Goal: Task Accomplishment & Management: Use online tool/utility

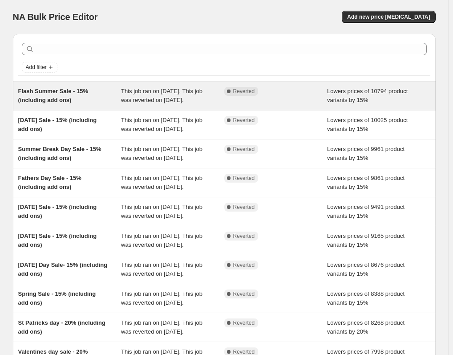
click at [49, 89] on span "Flash Summer Sale - 15% (including add ons)" at bounding box center [53, 96] width 70 height 16
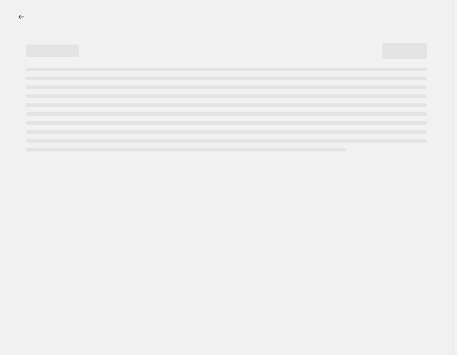
select select "percentage"
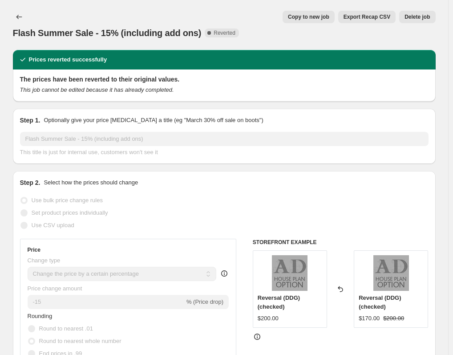
click at [303, 16] on span "Copy to new job" at bounding box center [308, 16] width 41 height 7
select select "percentage"
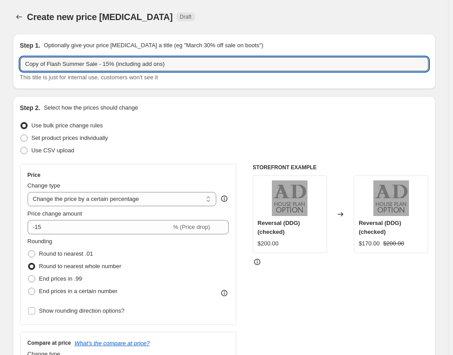
drag, startPoint x: 89, startPoint y: 64, endPoint x: -63, endPoint y: 65, distance: 151.3
click at [0, 65] on html "Home Settings Plans Skip to content Create new price [MEDICAL_DATA]. This page …" at bounding box center [226, 177] width 453 height 355
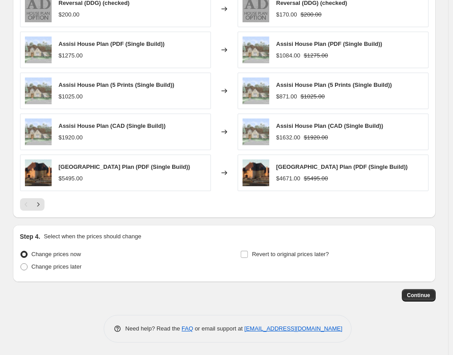
scroll to position [535, 0]
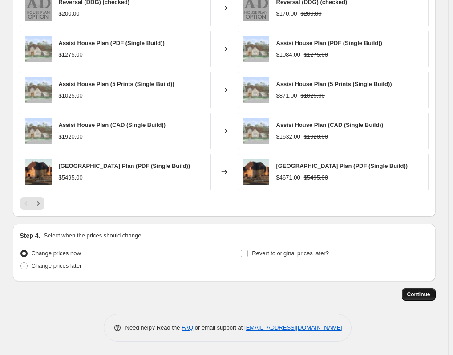
type input "[DATE] Sale - 15% (including add ons)"
click at [422, 295] on span "Continue" at bounding box center [418, 294] width 23 height 7
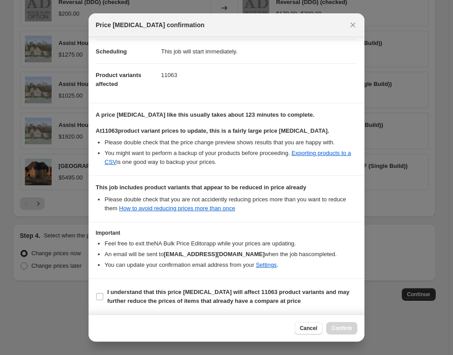
scroll to position [78, 0]
click at [151, 292] on b "I understand that this price [MEDICAL_DATA] will affect 11063 product variants …" at bounding box center [228, 296] width 242 height 16
click at [103, 293] on input "I understand that this price [MEDICAL_DATA] will affect 11063 product variants …" at bounding box center [99, 296] width 7 height 7
checkbox input "true"
click at [339, 324] on button "Confirm" at bounding box center [341, 328] width 31 height 12
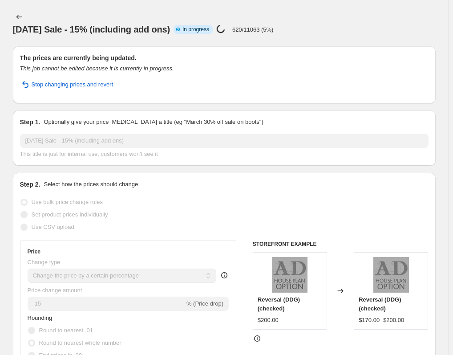
click at [372, 4] on div "[DATE] Sale - 15% (including add ons). This page is ready [DATE] Sale - 15% (in…" at bounding box center [224, 23] width 423 height 46
